Goal: Find specific page/section: Find specific page/section

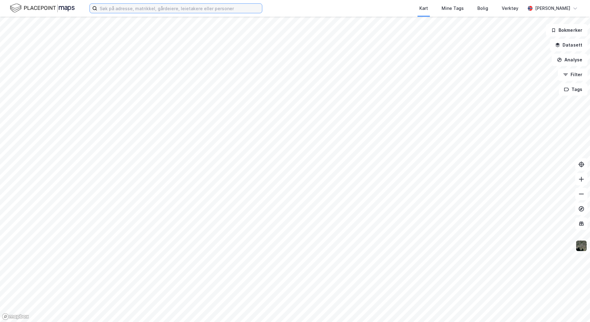
click at [105, 10] on input at bounding box center [179, 8] width 165 height 9
type input "4/199-malvik"
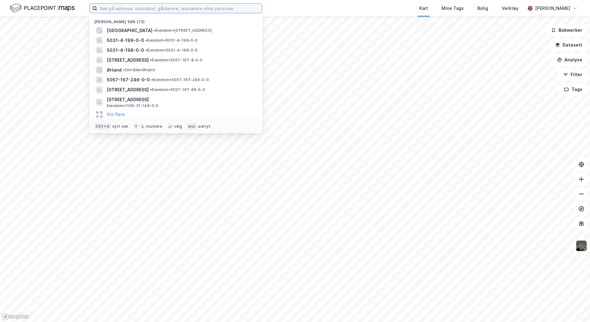
click at [114, 11] on input at bounding box center [179, 8] width 165 height 9
click at [119, 38] on span "5031-4-199-0-0" at bounding box center [125, 40] width 37 height 7
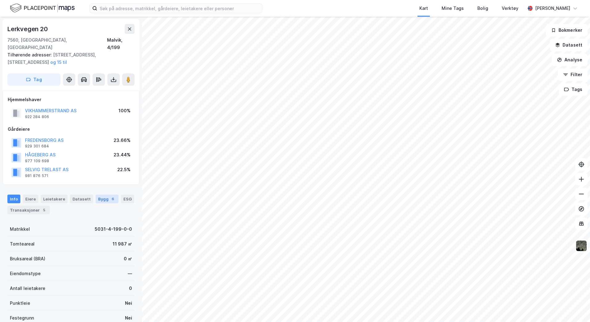
click at [104, 195] on div "Bygg 6" at bounding box center [107, 199] width 23 height 9
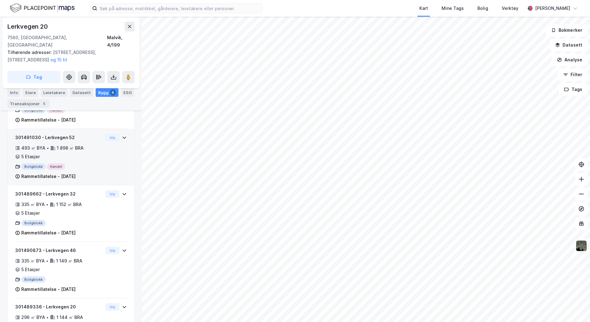
scroll to position [314, 0]
